Goal: Information Seeking & Learning: Understand process/instructions

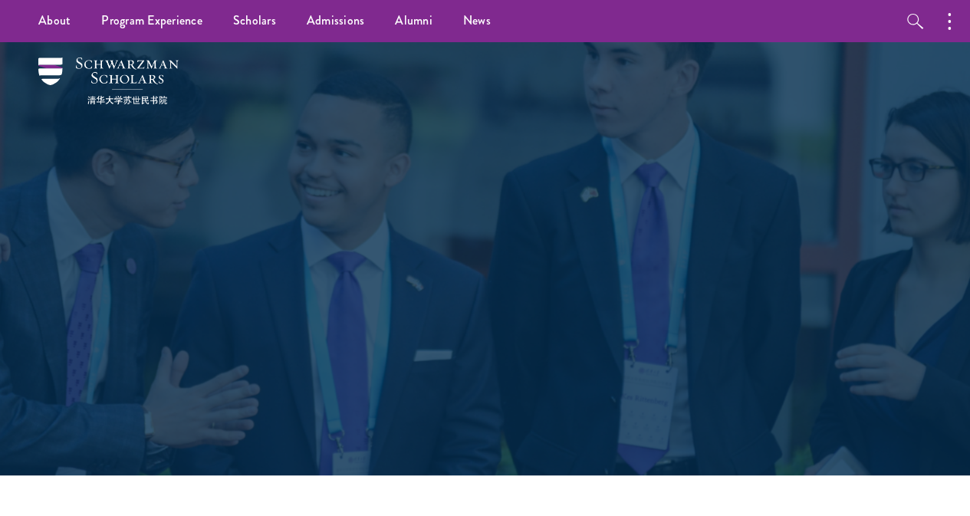
click at [334, 104] on div "Admissions Join the world's next generation of leaders." at bounding box center [485, 258] width 878 height 433
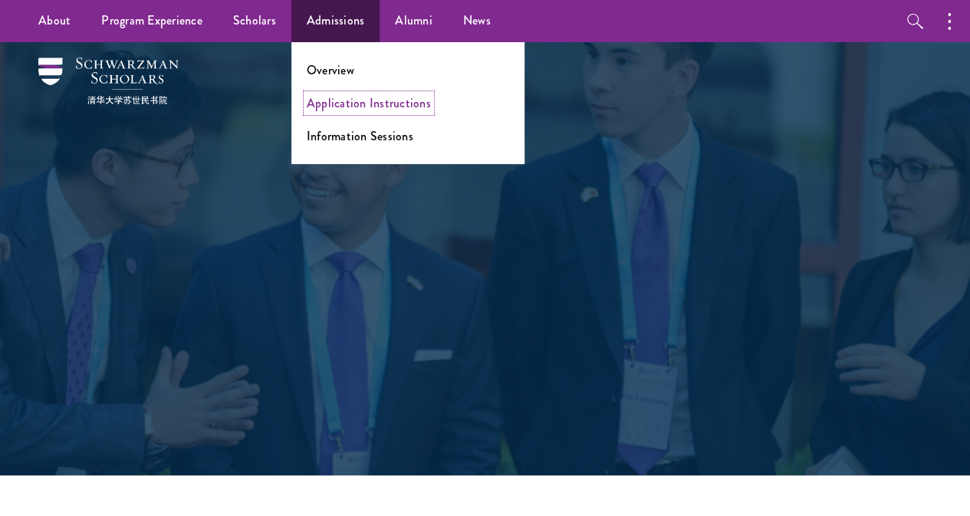
click at [340, 97] on link "Application Instructions" at bounding box center [369, 103] width 124 height 18
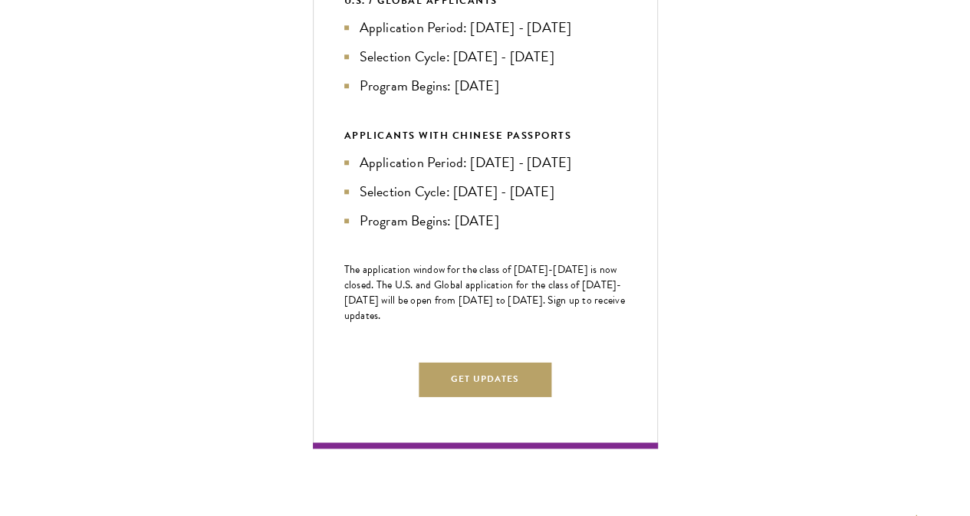
scroll to position [881, 0]
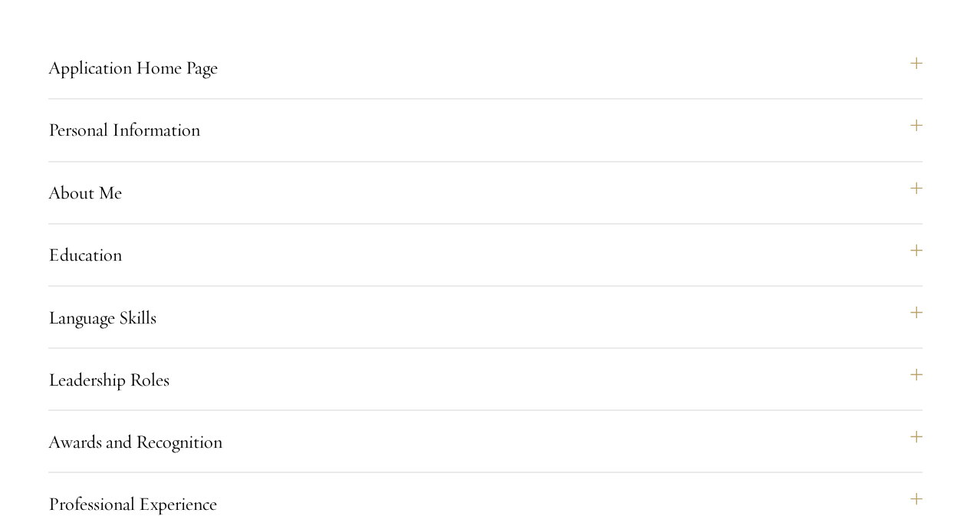
scroll to position [1133, 0]
